Goal: Book appointment/travel/reservation

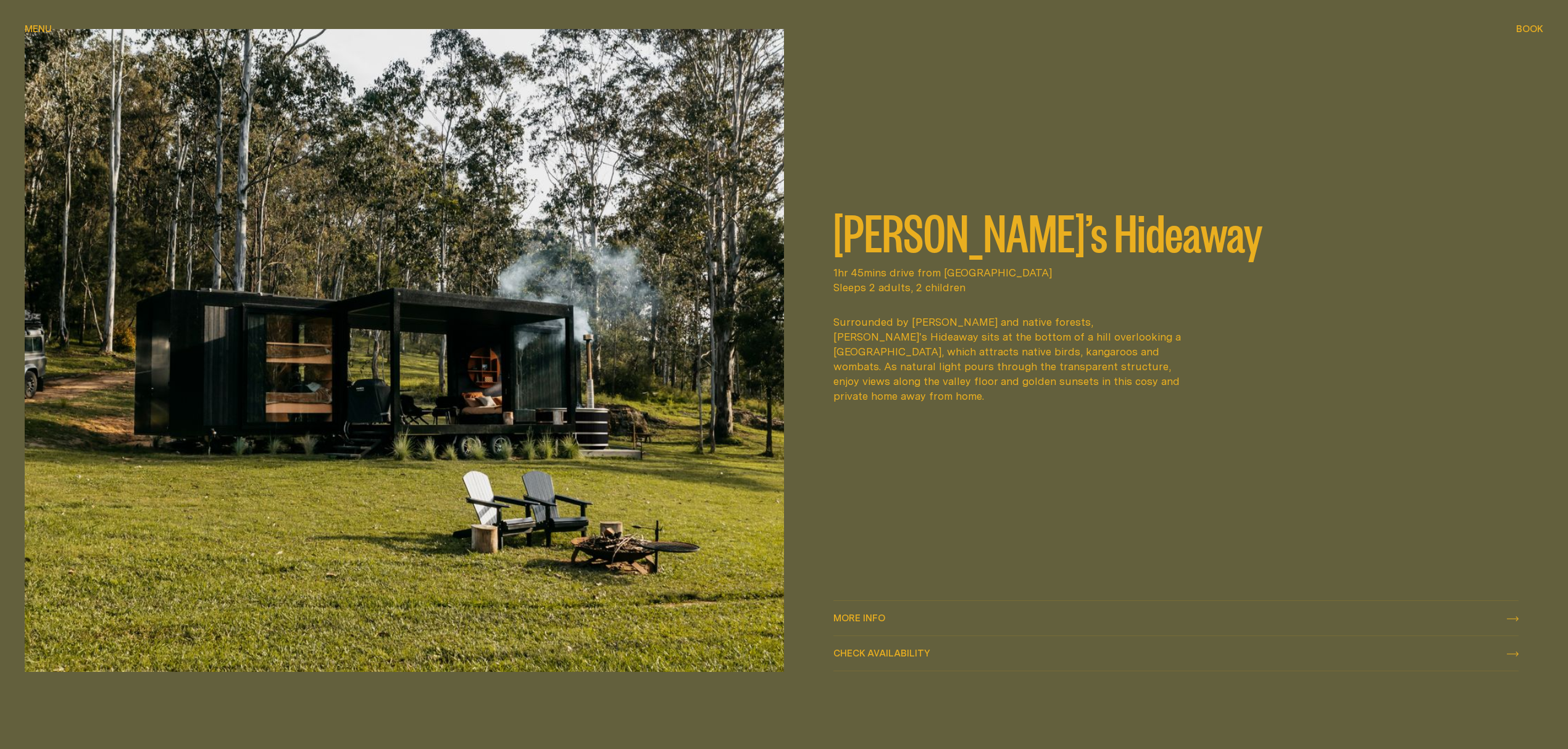
scroll to position [904, 0]
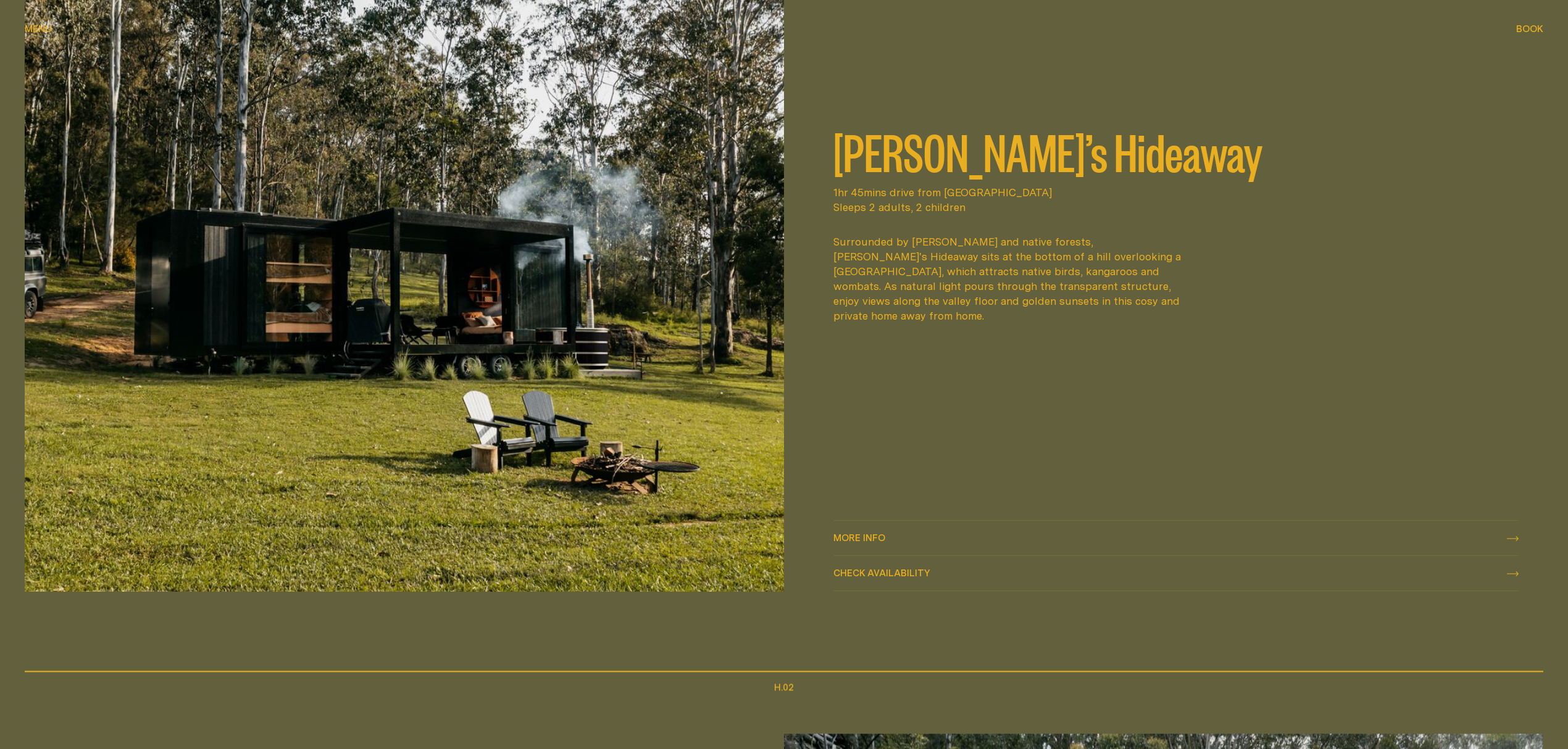
click at [870, 542] on span "More info" at bounding box center [859, 547] width 52 height 9
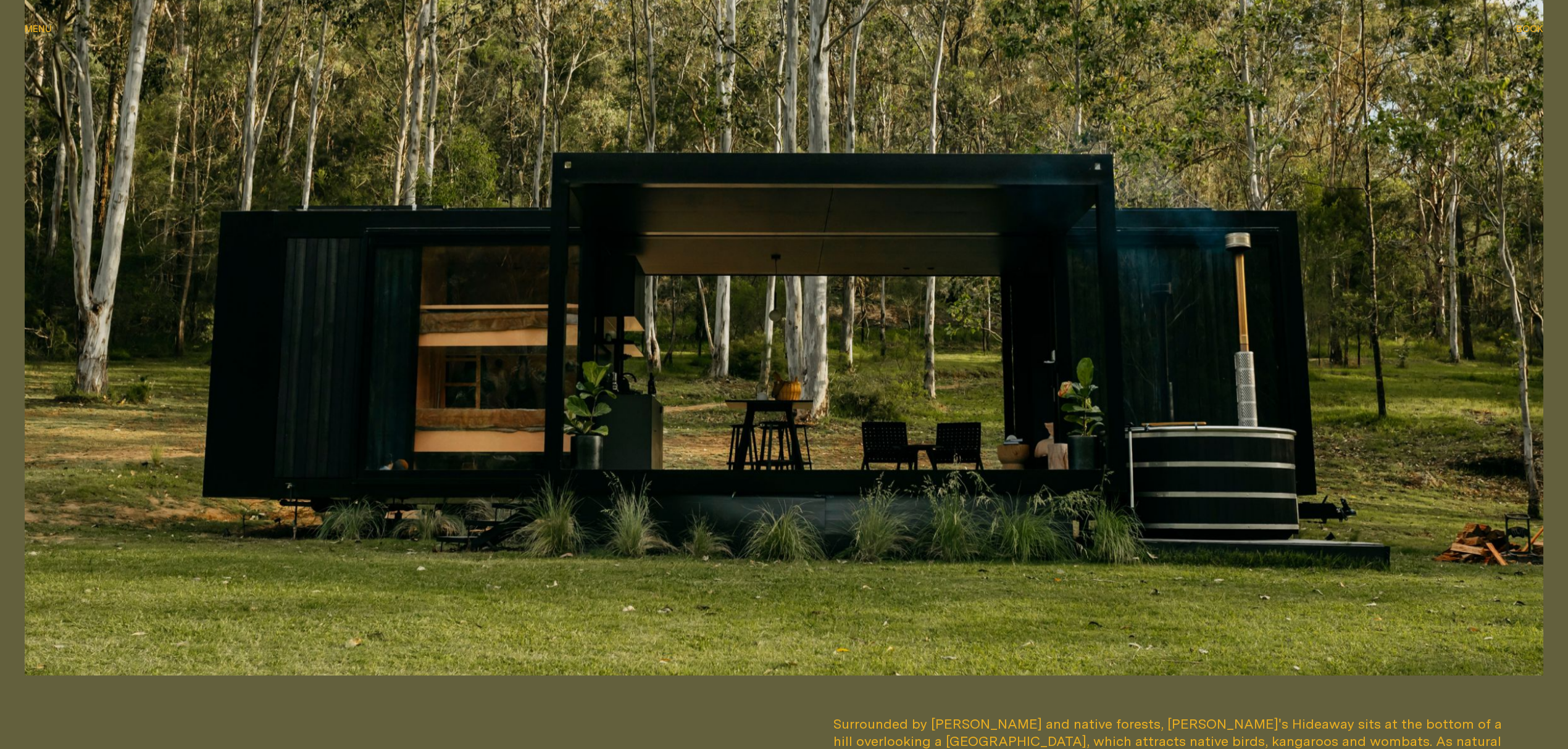
scroll to position [164, 0]
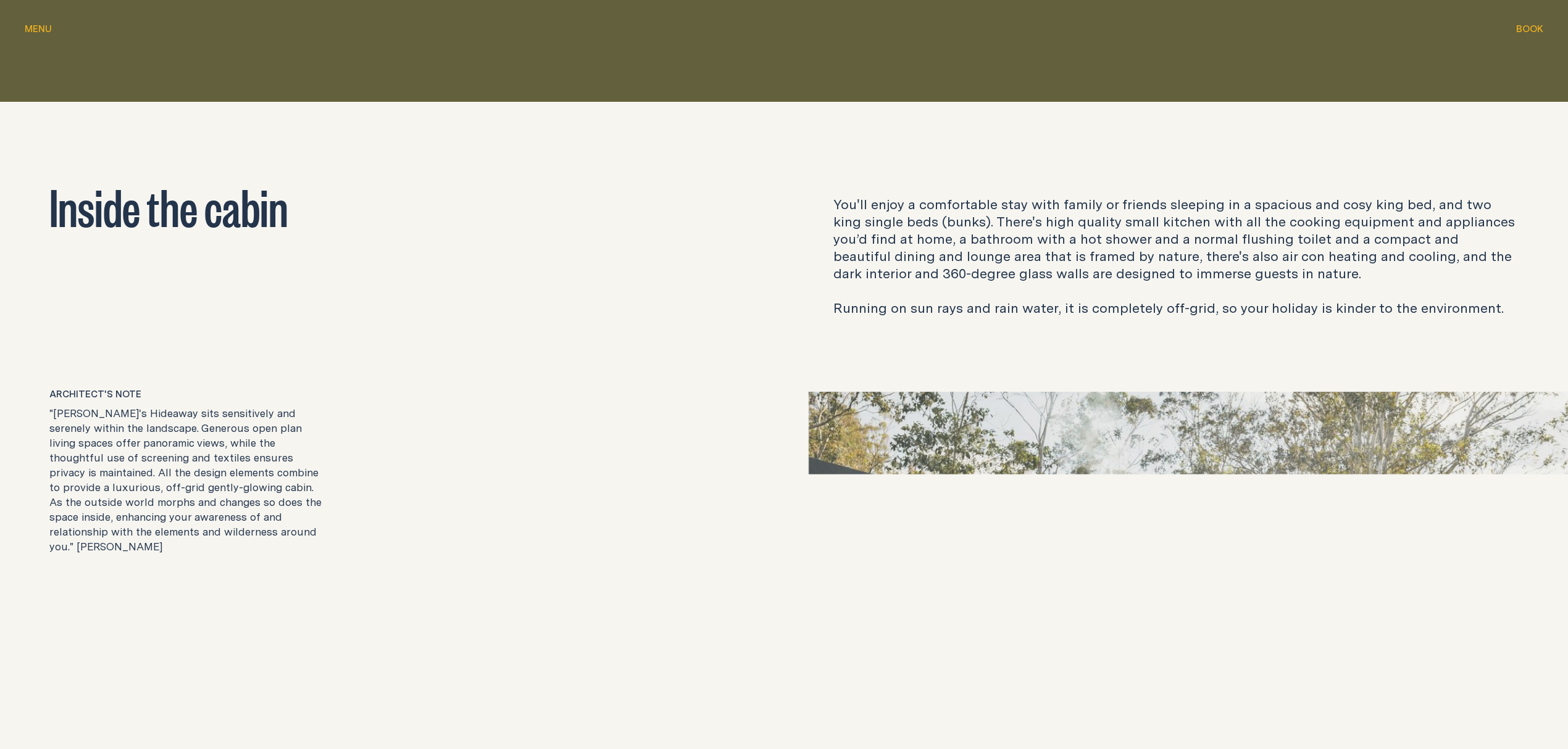
scroll to position [2222, 0]
